Goal: Find specific page/section

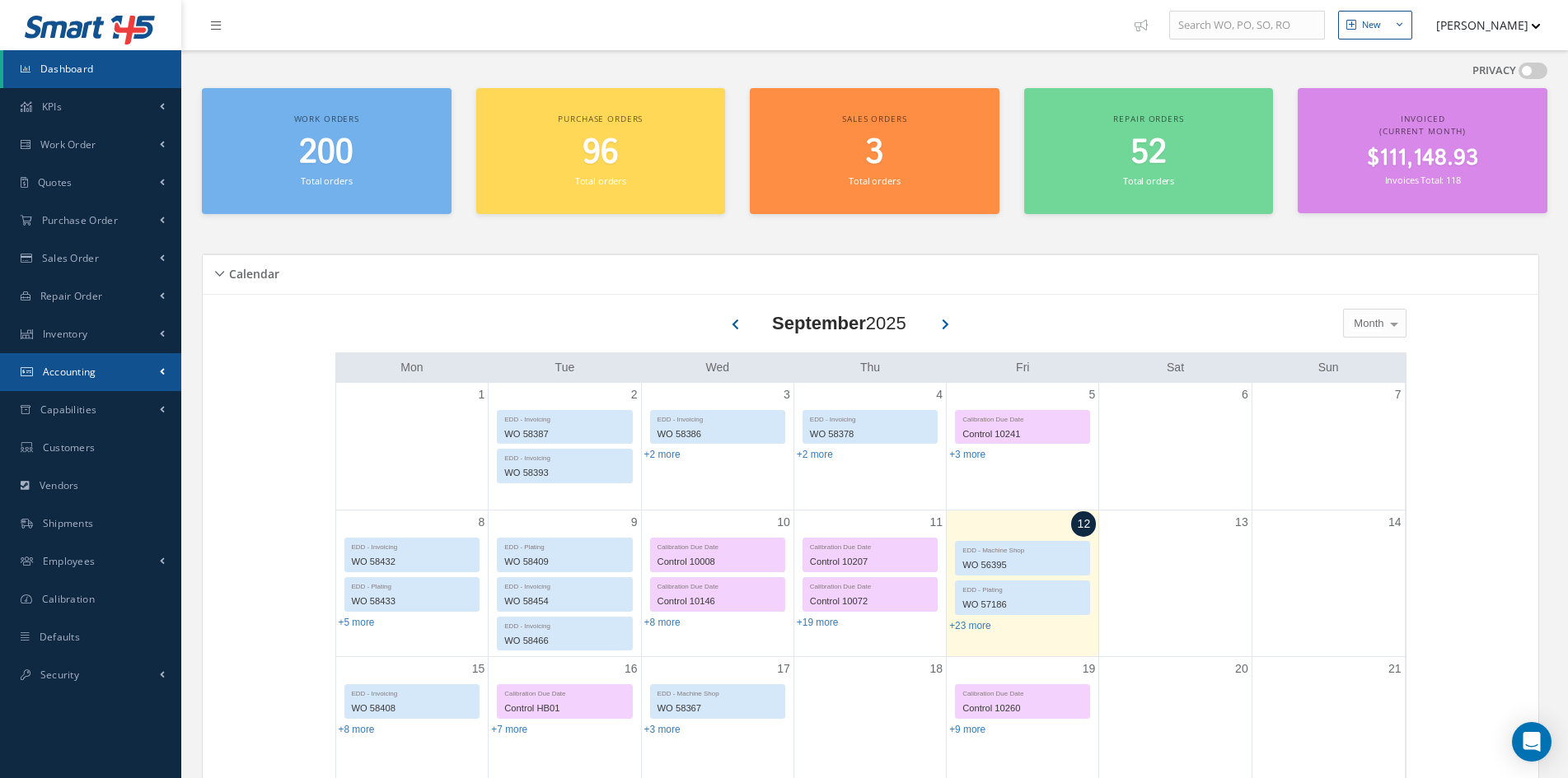
click at [81, 382] on link "Accounting" at bounding box center [90, 372] width 181 height 38
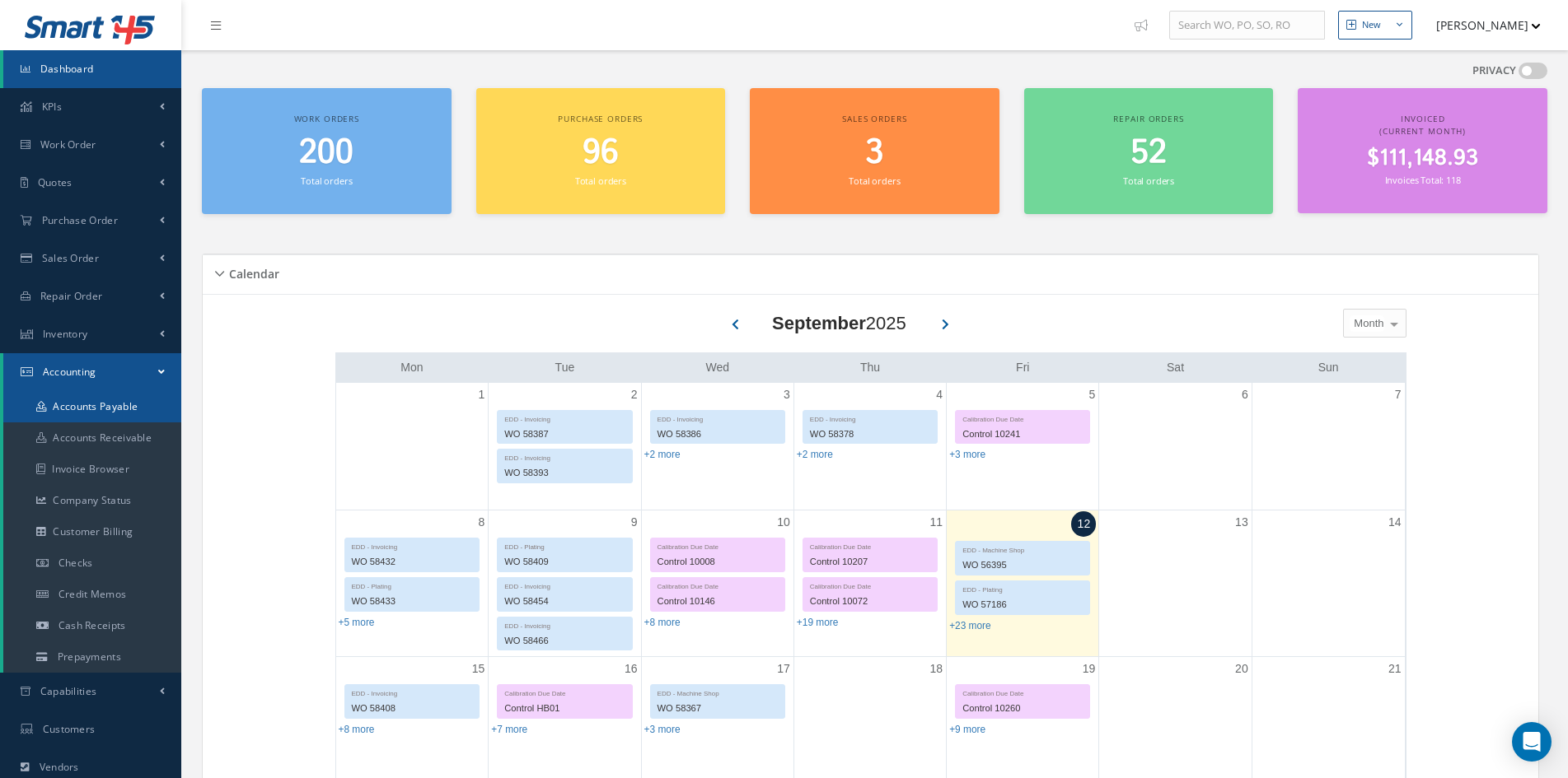
click at [88, 400] on link "Accounts Payable" at bounding box center [92, 407] width 178 height 31
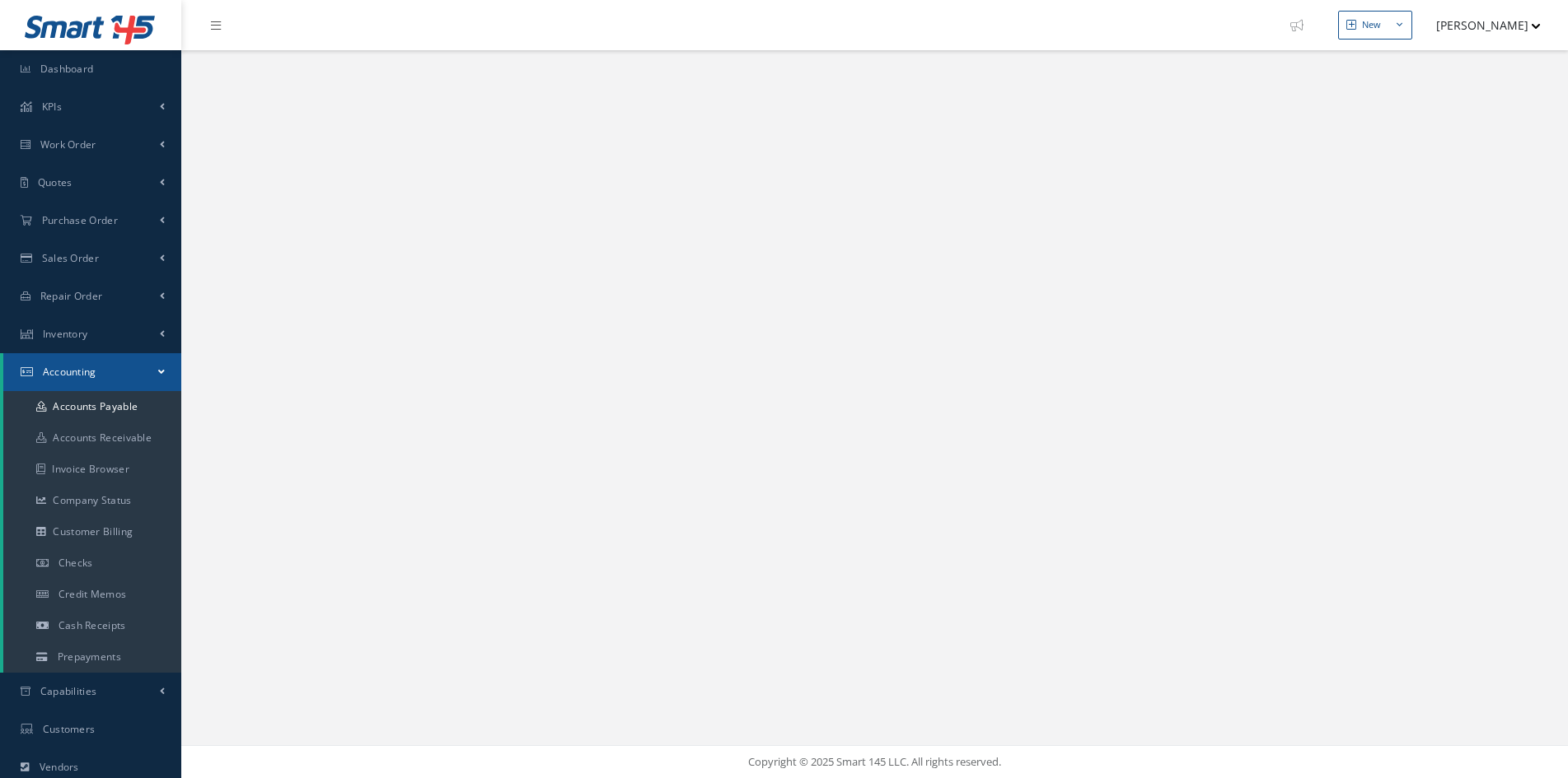
select select "25"
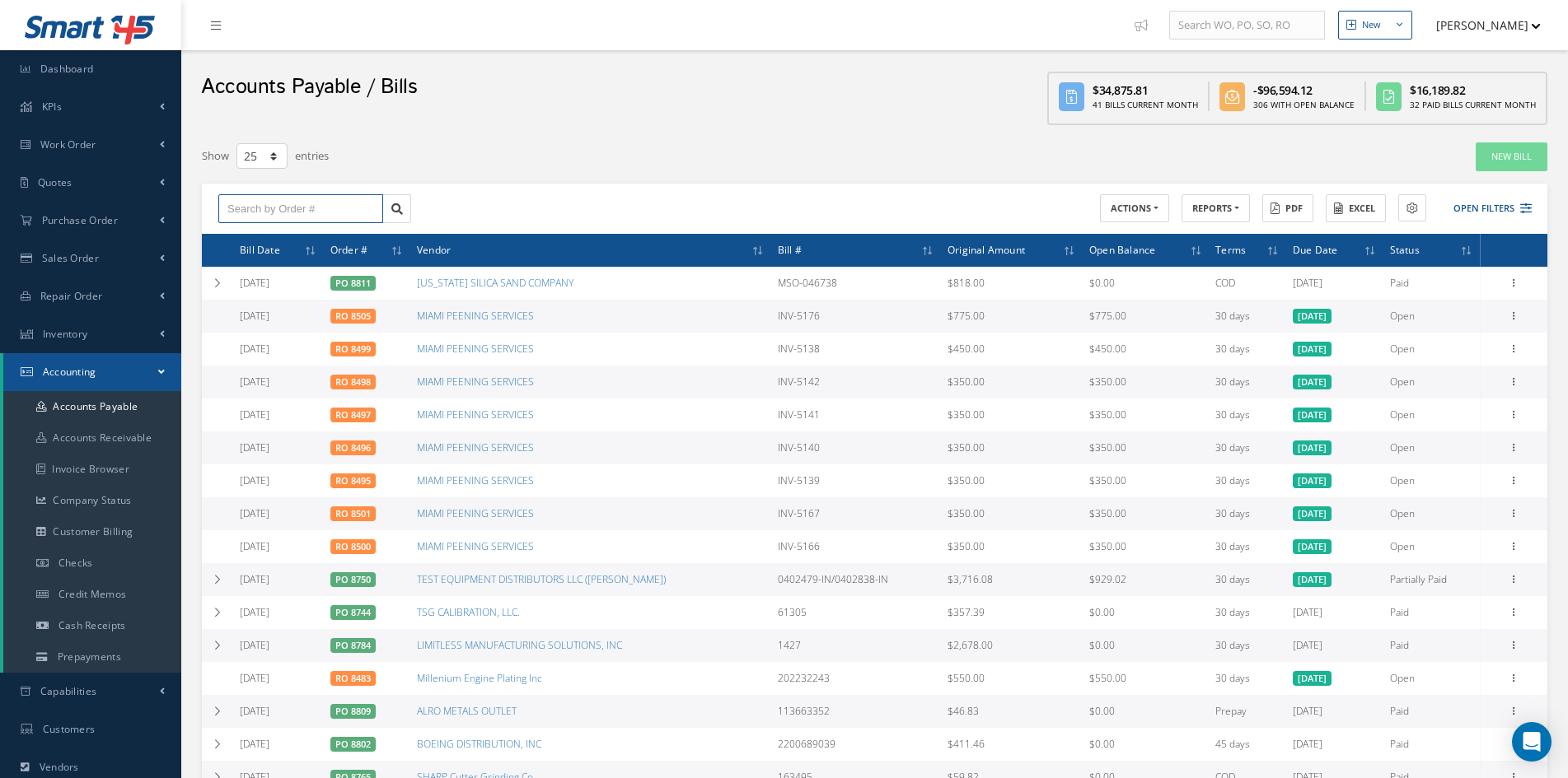
click at [303, 206] on input "text" at bounding box center [300, 209] width 165 height 30
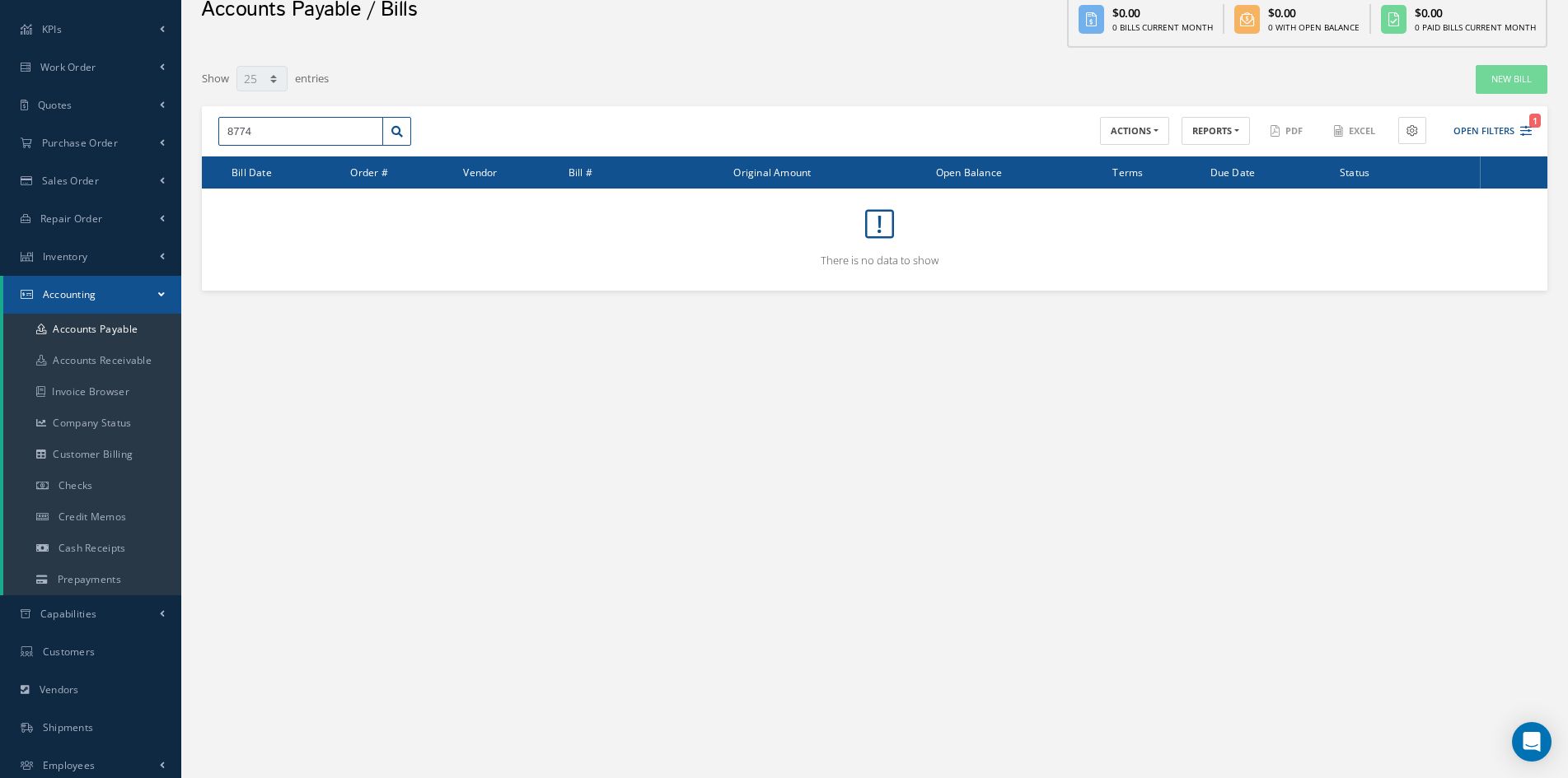
scroll to position [82, 0]
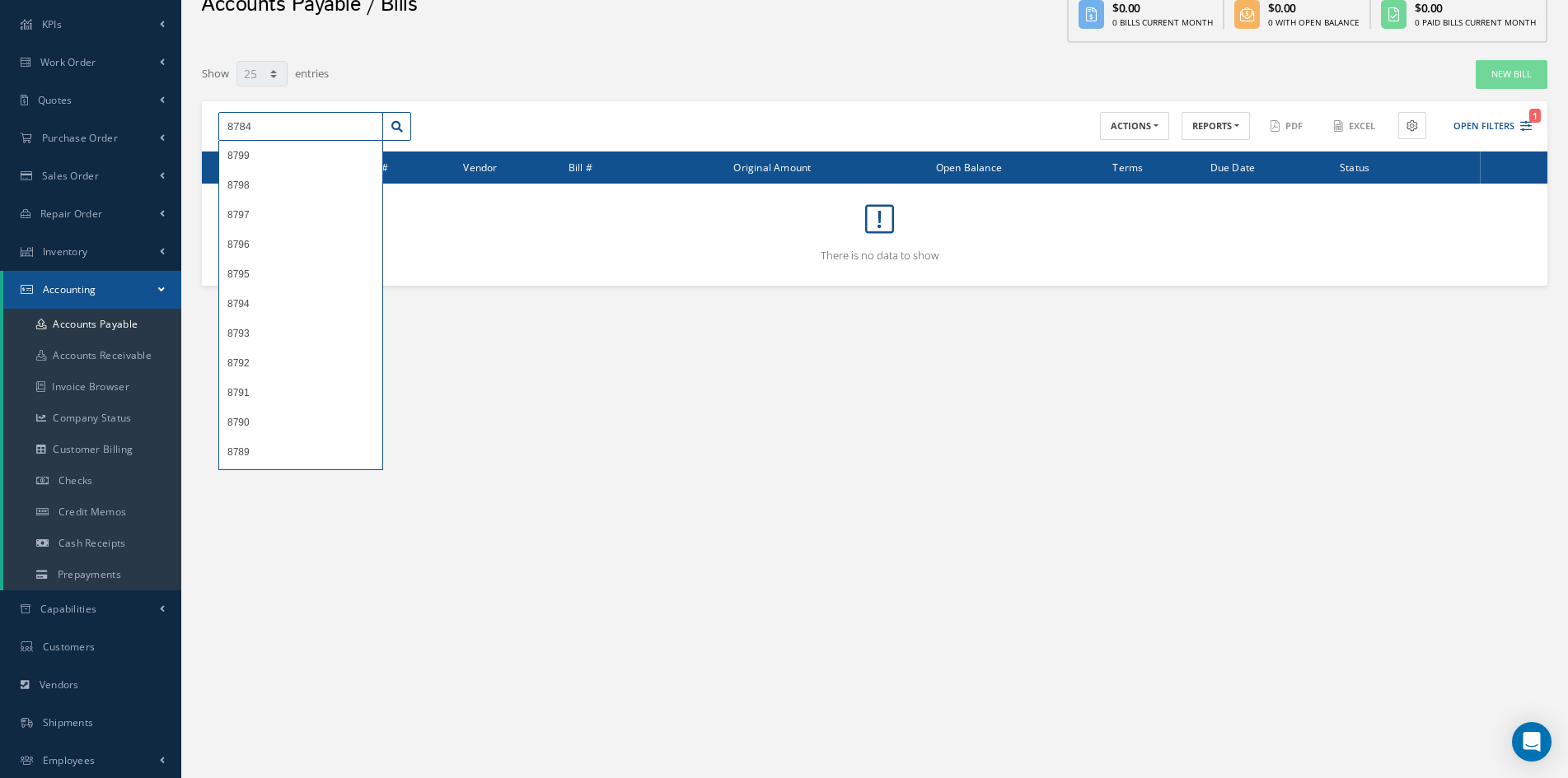
type input "8784"
